Goal: Obtain resource: Download file/media

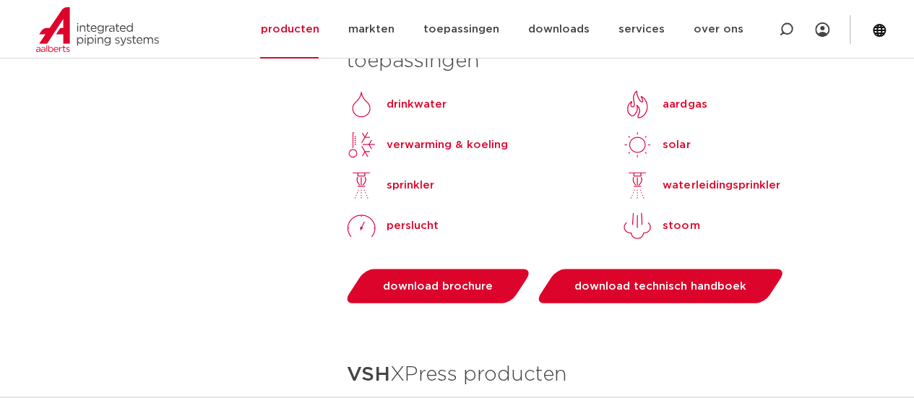
scroll to position [1446, 0]
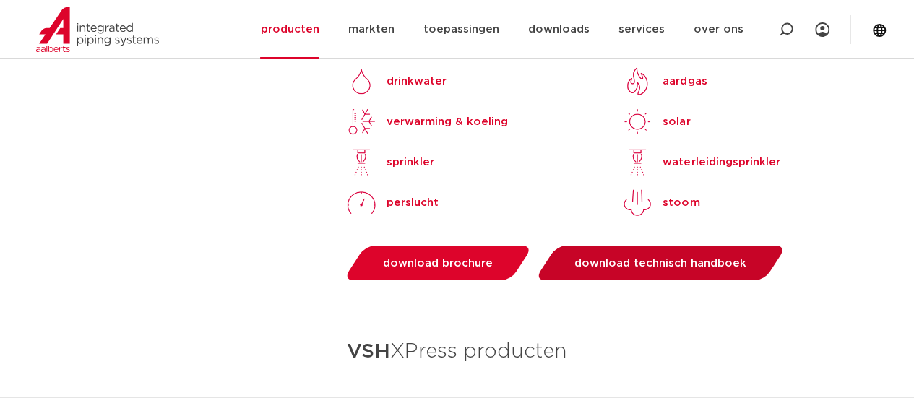
click at [594, 246] on link "download technisch handboek" at bounding box center [661, 263] width 252 height 34
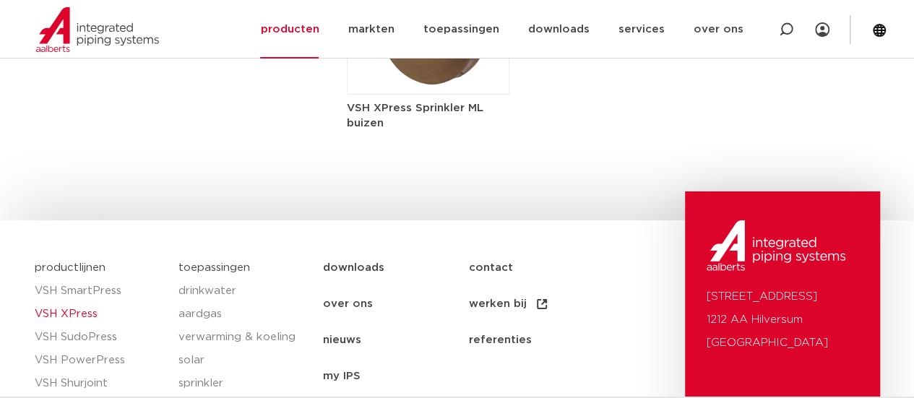
scroll to position [2492, 0]
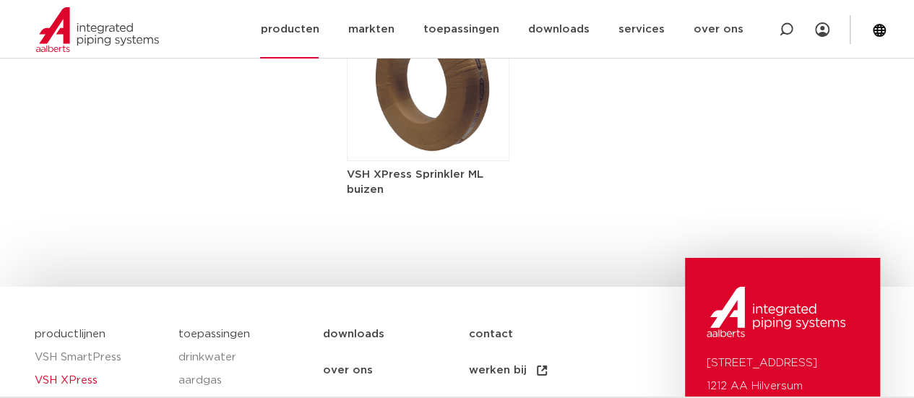
click at [304, 30] on link "producten" at bounding box center [289, 29] width 59 height 59
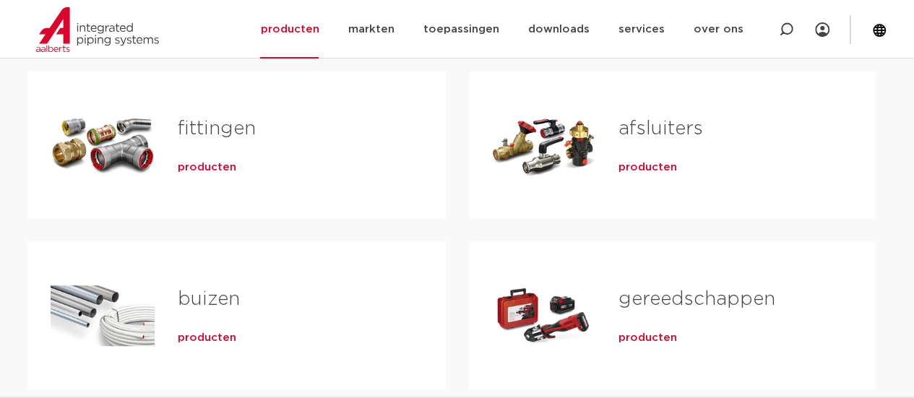
click at [214, 157] on div "producten" at bounding box center [289, 165] width 222 height 20
click at [218, 164] on span "producten" at bounding box center [207, 167] width 59 height 14
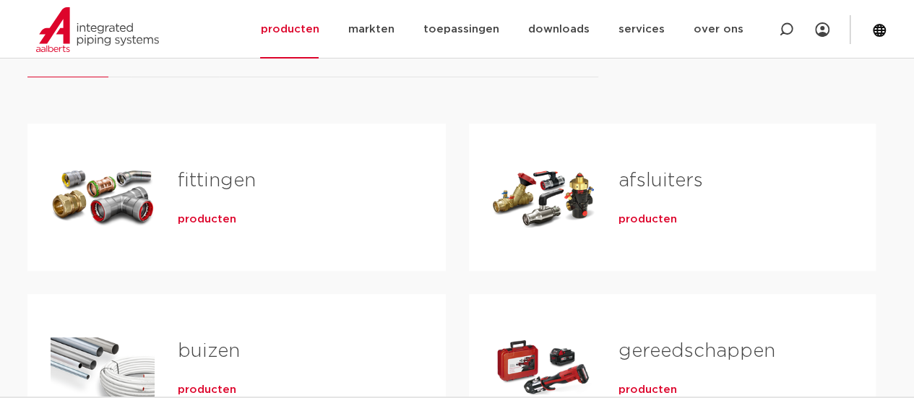
scroll to position [217, 0]
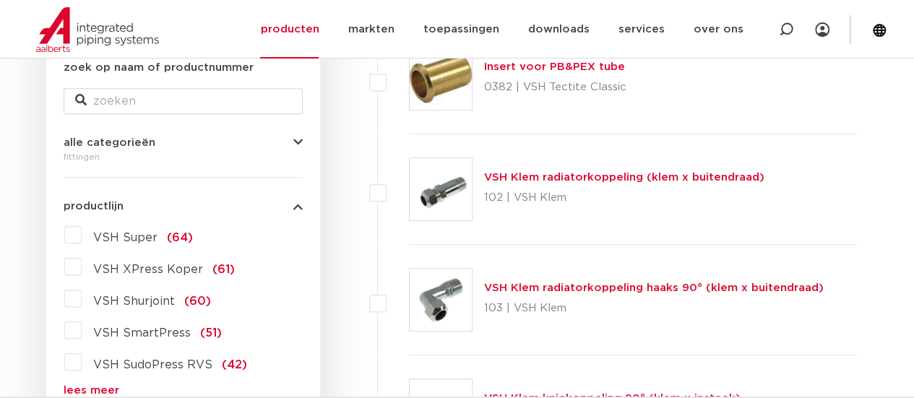
scroll to position [145, 0]
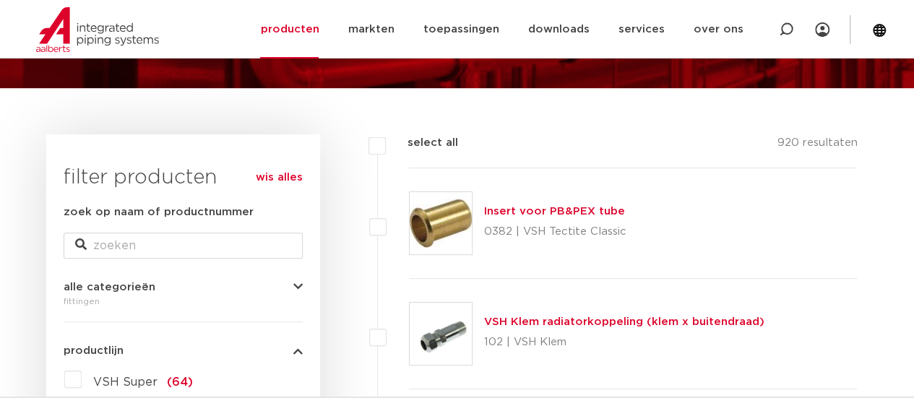
click at [574, 314] on div "VSH Klem radiatorkoppeling (klem x buitendraad) 102 | VSH Klem" at bounding box center [624, 334] width 280 height 40
click at [575, 320] on link "VSH Klem radiatorkoppeling (klem x buitendraad)" at bounding box center [624, 322] width 280 height 11
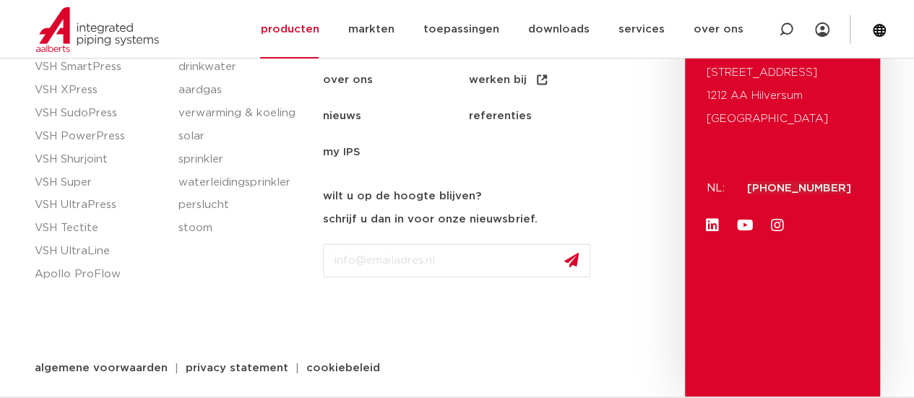
scroll to position [1144, 0]
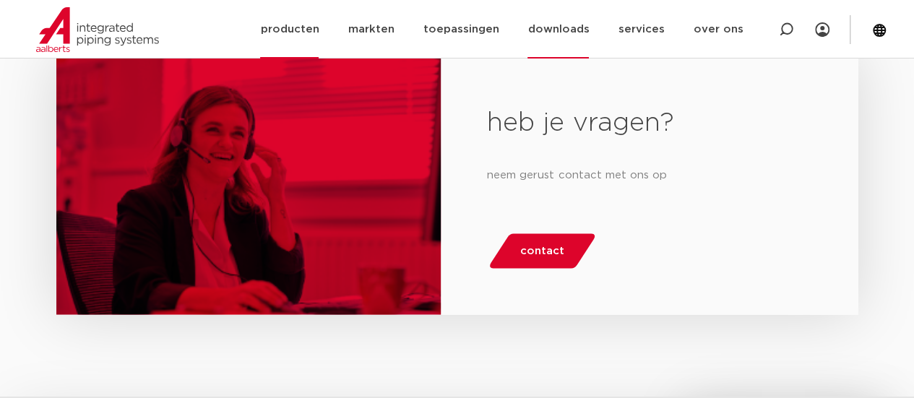
click at [554, 37] on link "downloads" at bounding box center [558, 29] width 61 height 59
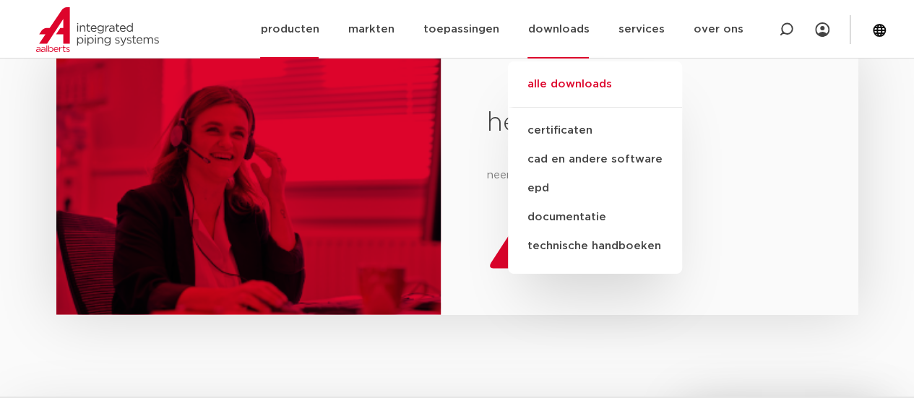
click at [545, 85] on link "alle downloads" at bounding box center [595, 92] width 174 height 32
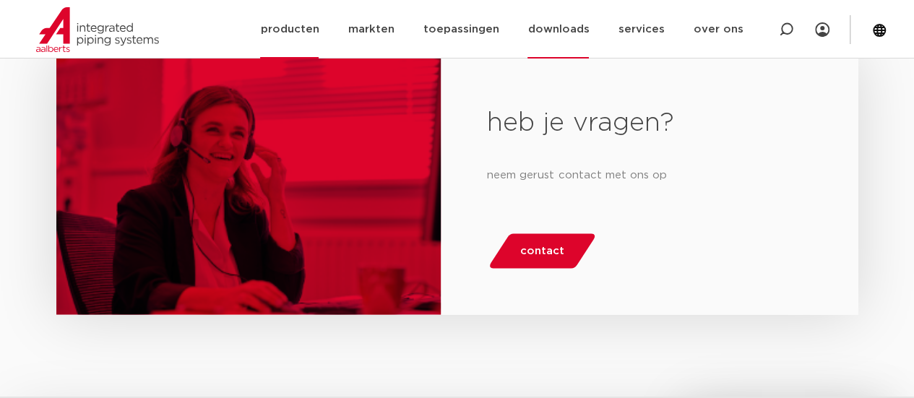
click at [557, 22] on link "downloads" at bounding box center [558, 29] width 61 height 59
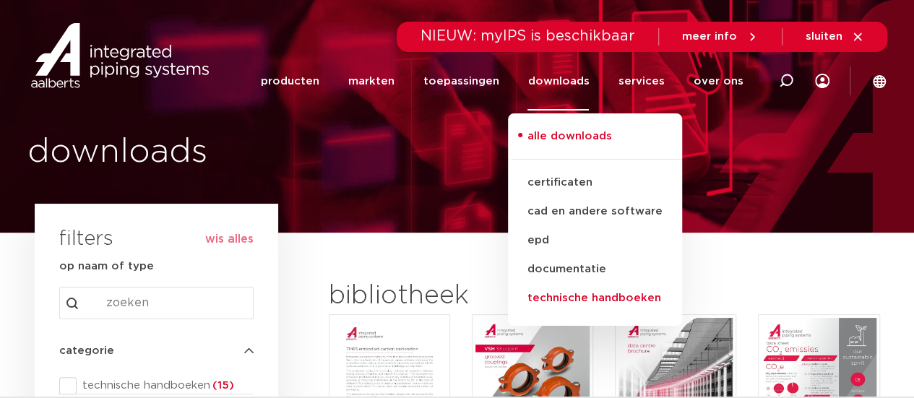
click at [575, 306] on link "technische handboeken" at bounding box center [595, 298] width 174 height 29
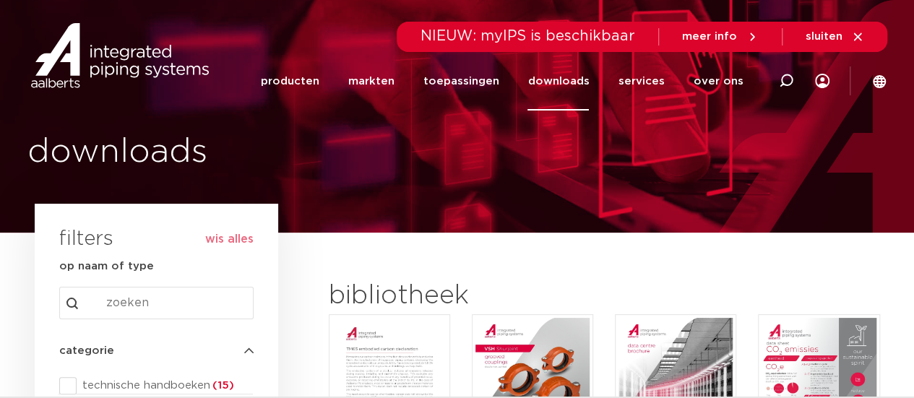
scroll to position [152, 0]
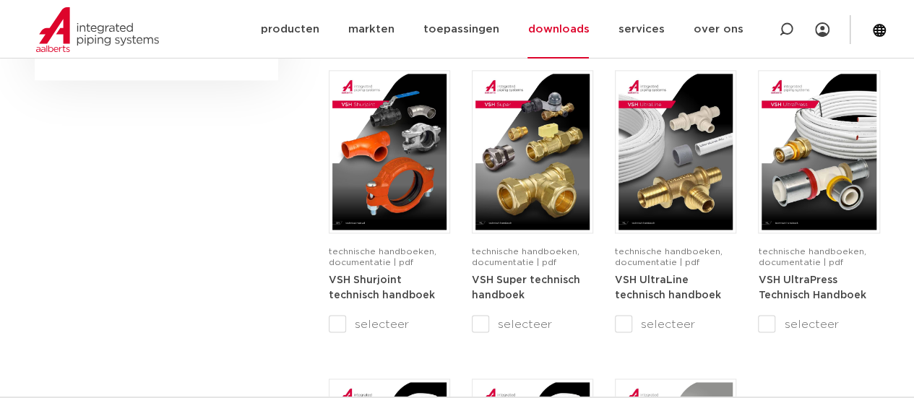
scroll to position [940, 0]
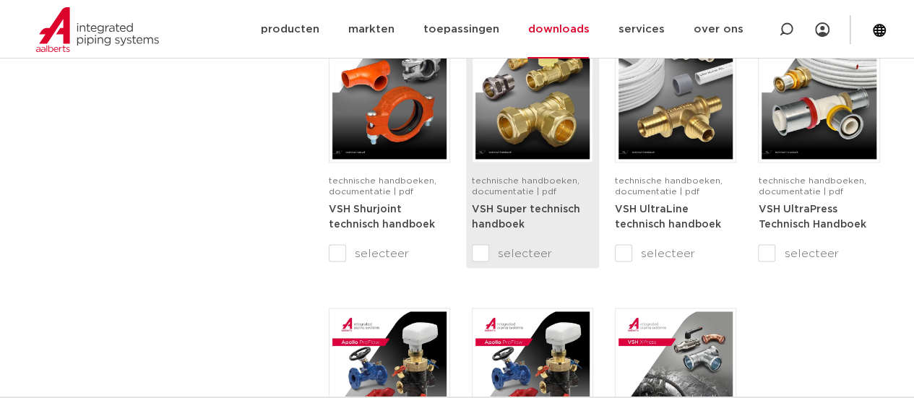
click at [529, 212] on strong "VSH Super technisch handboek" at bounding box center [526, 218] width 108 height 26
